Goal: Task Accomplishment & Management: Use online tool/utility

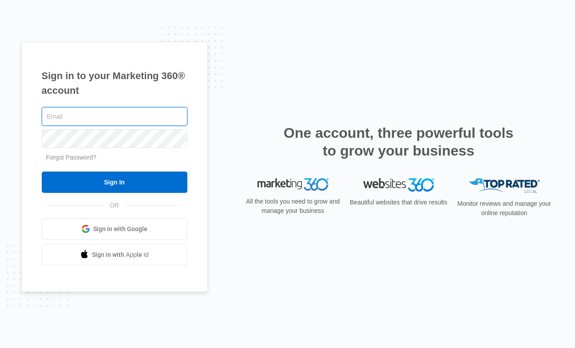
click at [88, 115] on input "text" at bounding box center [115, 116] width 146 height 19
type input "[EMAIL_ADDRESS][DOMAIN_NAME]"
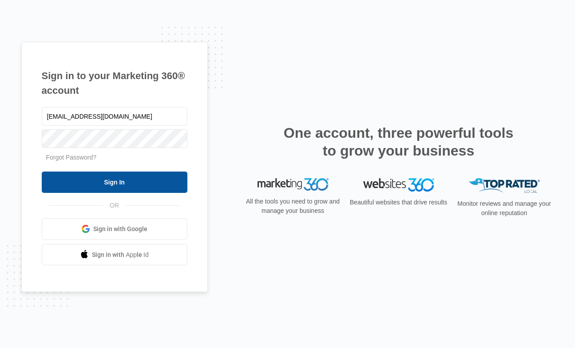
click at [145, 180] on input "Sign In" at bounding box center [115, 181] width 146 height 21
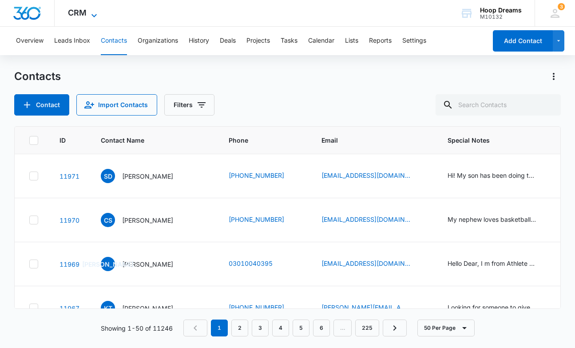
click at [96, 12] on icon at bounding box center [94, 15] width 11 height 11
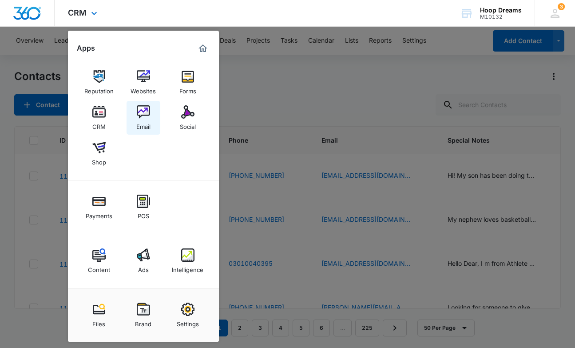
click at [146, 119] on div "Email" at bounding box center [143, 125] width 14 height 12
